Goal: Task Accomplishment & Management: Manage account settings

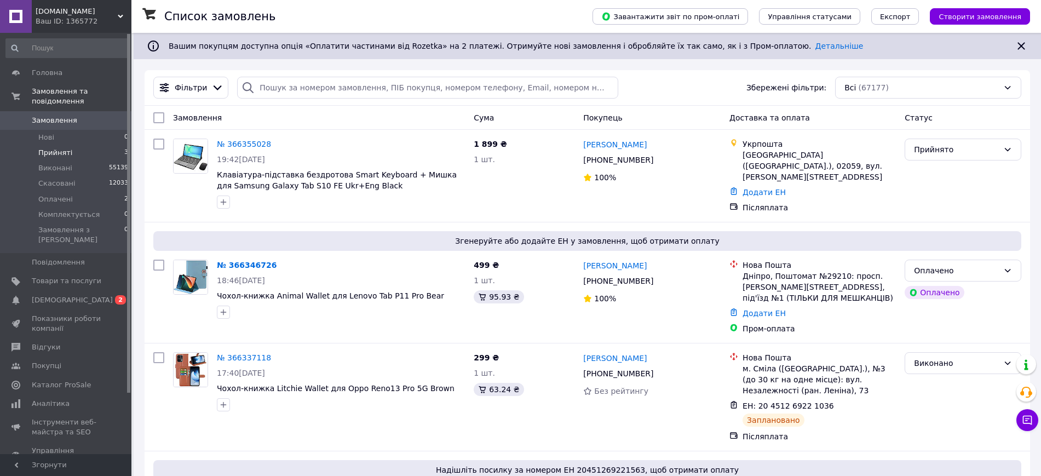
click at [85, 145] on li "Прийняті 3" at bounding box center [67, 152] width 135 height 15
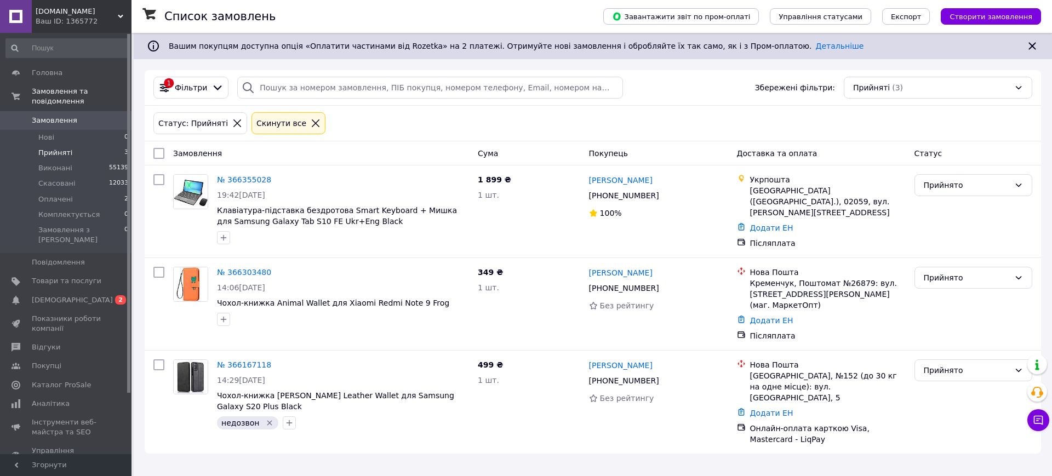
click at [108, 15] on span "[DOMAIN_NAME]" at bounding box center [77, 12] width 82 height 10
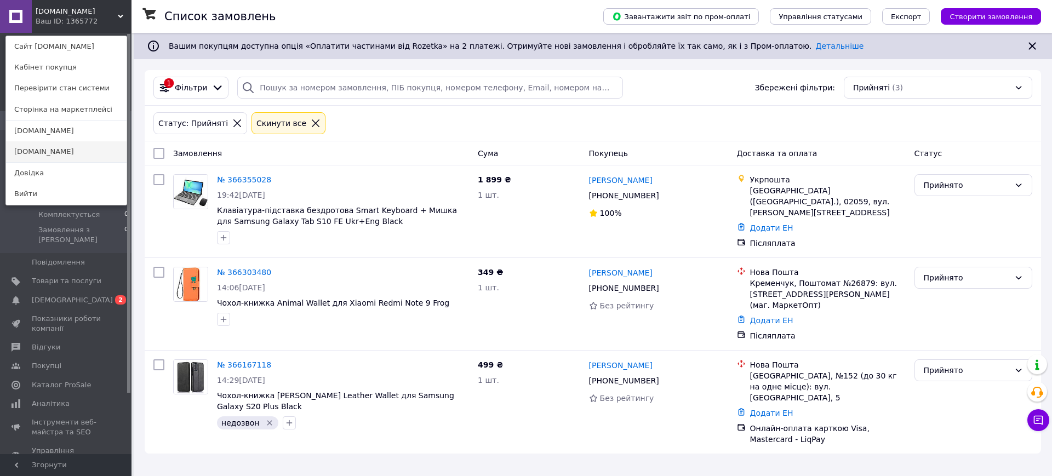
click at [83, 144] on link "[DOMAIN_NAME]" at bounding box center [66, 151] width 121 height 21
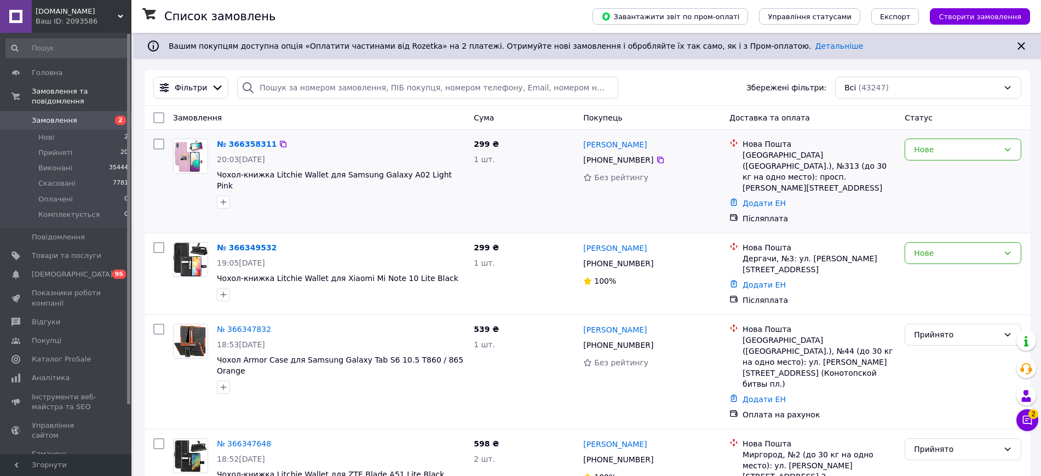
click at [931, 157] on div "Нове" at bounding box center [963, 150] width 117 height 22
click at [931, 175] on li "Прийнято" at bounding box center [964, 174] width 116 height 20
click at [1032, 424] on icon at bounding box center [1027, 420] width 9 height 9
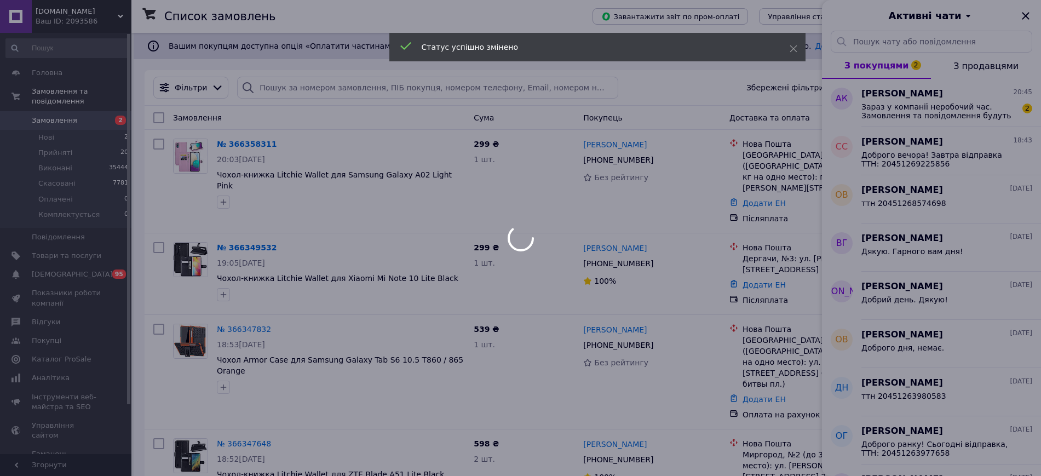
click at [893, 103] on div at bounding box center [520, 238] width 1041 height 476
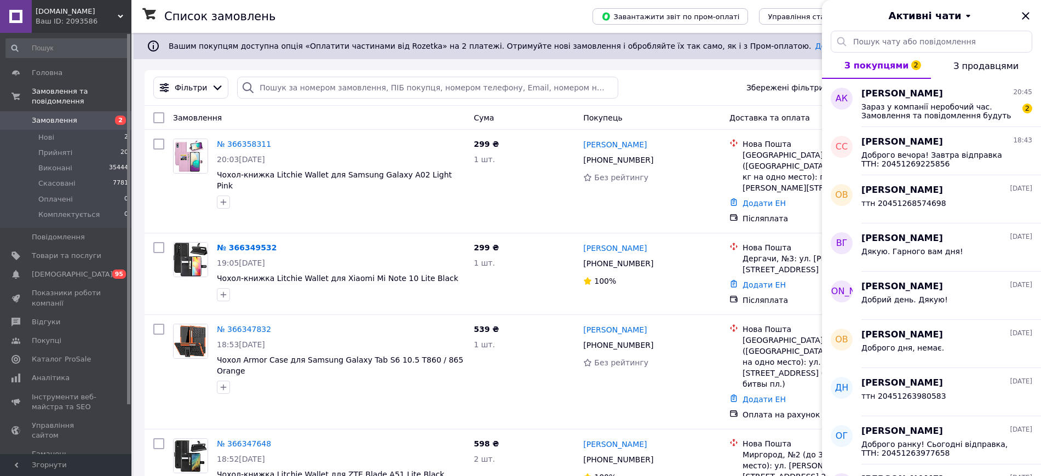
click at [897, 108] on span "Зараз у компанії неробочий час. Замовлення та повідомлення будуть оброблені з 1…" at bounding box center [940, 111] width 156 height 18
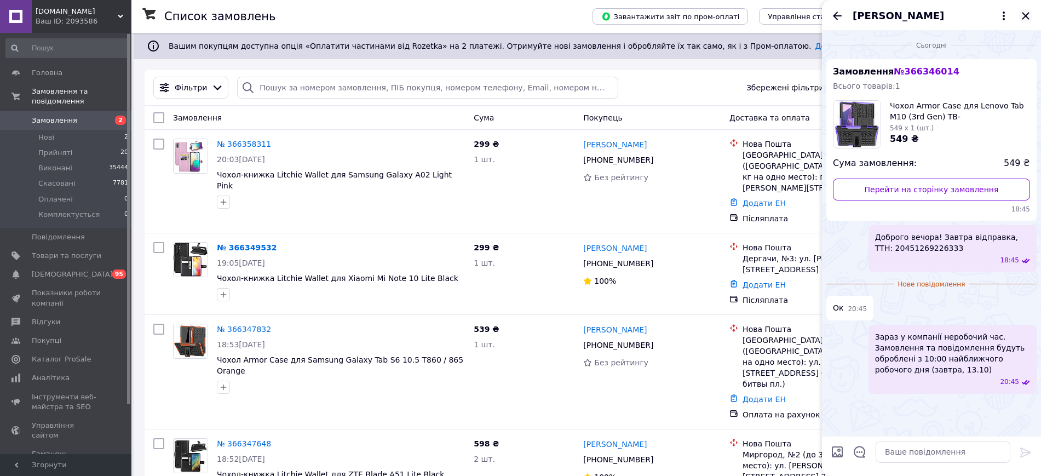
click at [1030, 22] on icon "Закрити" at bounding box center [1025, 15] width 13 height 13
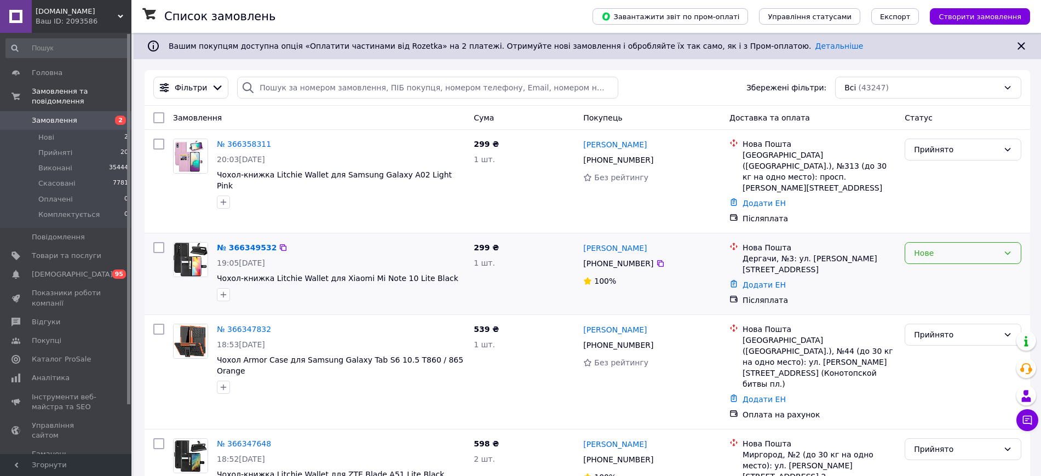
drag, startPoint x: 939, startPoint y: 226, endPoint x: 933, endPoint y: 244, distance: 18.5
click at [938, 247] on div "Нове" at bounding box center [956, 253] width 85 height 12
click at [933, 245] on li "Прийнято" at bounding box center [964, 255] width 116 height 20
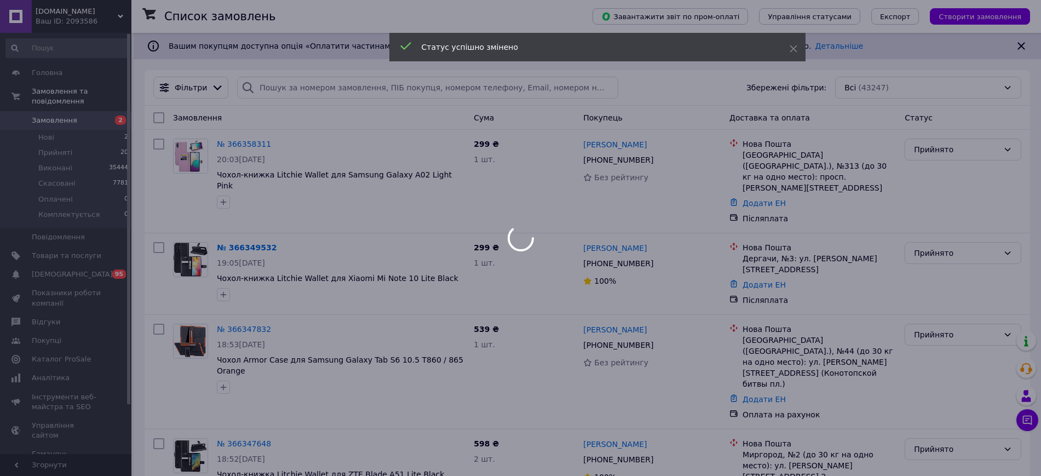
click at [100, 3] on div at bounding box center [520, 238] width 1041 height 476
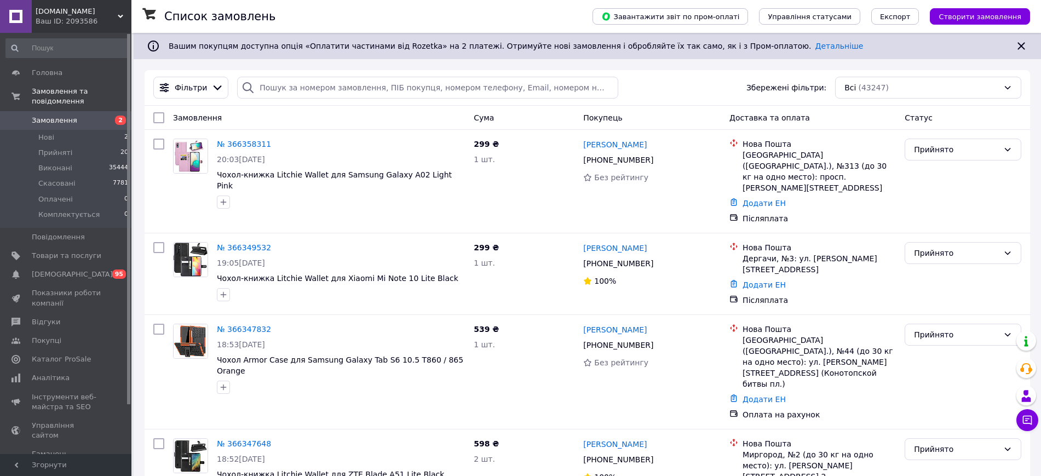
click at [83, 29] on div "Mobile-Case.com.ua Ваш ID: 2093586" at bounding box center [82, 16] width 100 height 33
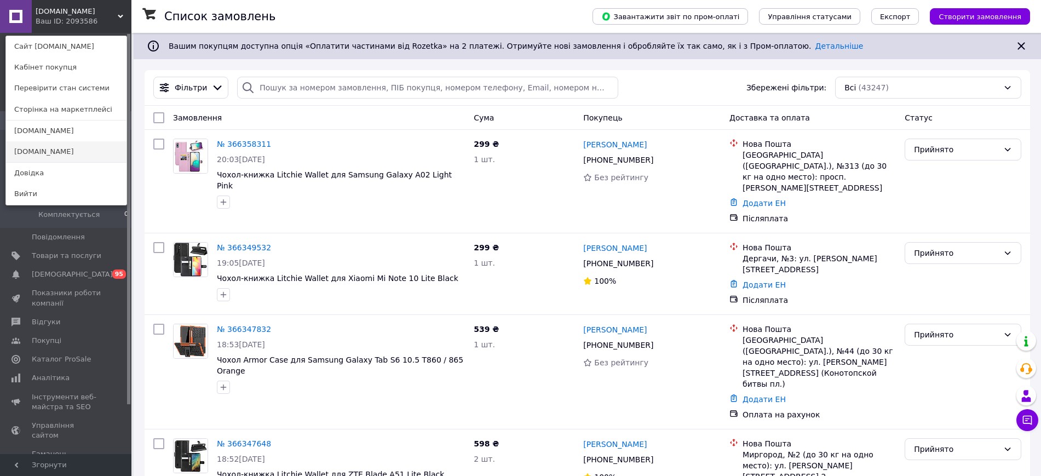
click at [76, 145] on link "[DOMAIN_NAME]" at bounding box center [66, 151] width 121 height 21
